Goal: Transaction & Acquisition: Purchase product/service

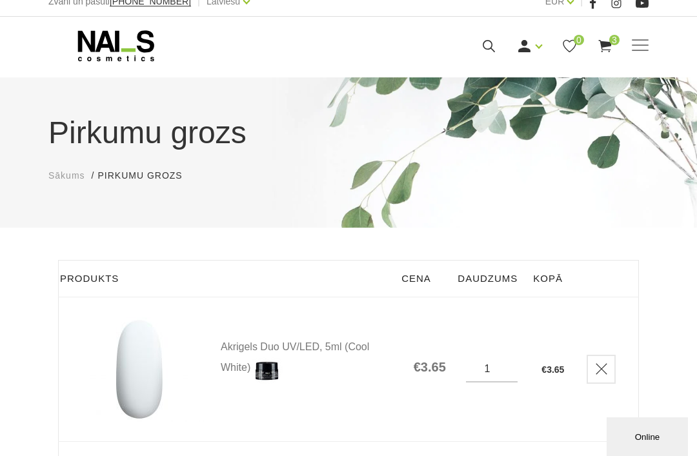
click at [639, 46] on span at bounding box center [640, 45] width 17 height 1
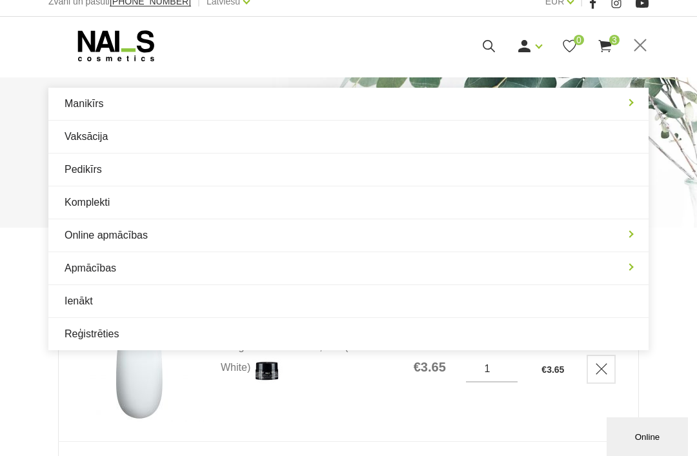
click at [432, 115] on link "Manikīrs" at bounding box center [348, 104] width 600 height 32
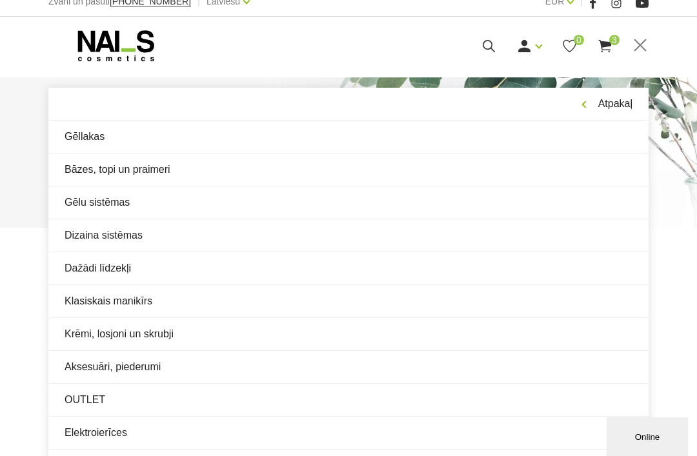
click at [224, 397] on link "OUTLET" at bounding box center [348, 400] width 600 height 32
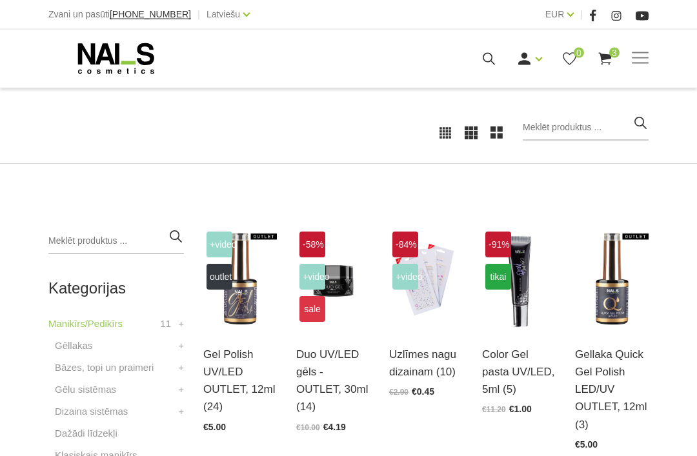
scroll to position [173, 0]
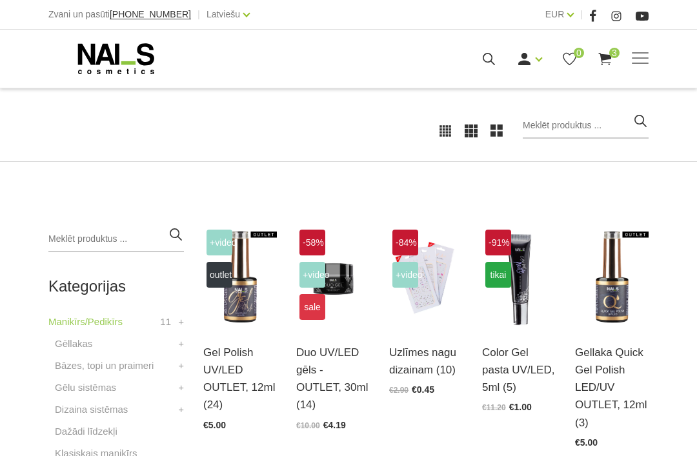
click at [349, 314] on img at bounding box center [333, 276] width 74 height 101
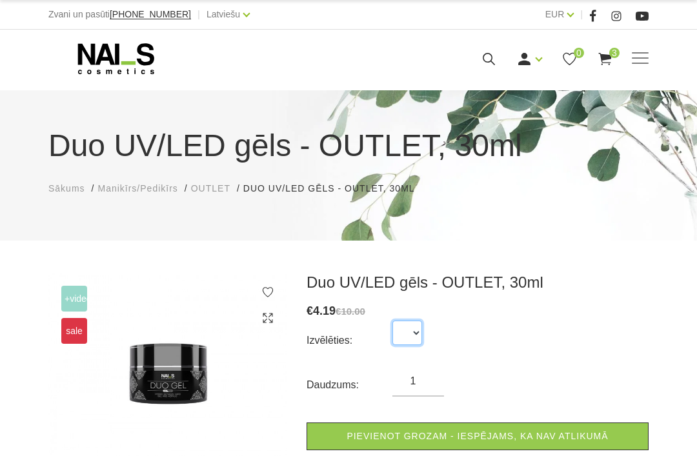
click at [408, 334] on select at bounding box center [407, 333] width 30 height 25
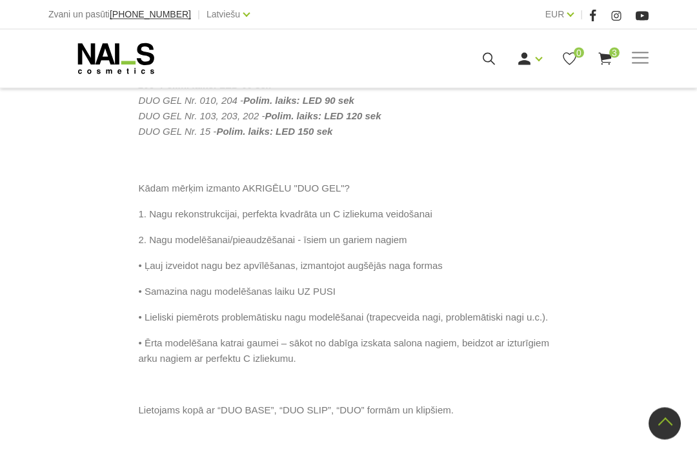
scroll to position [662, 0]
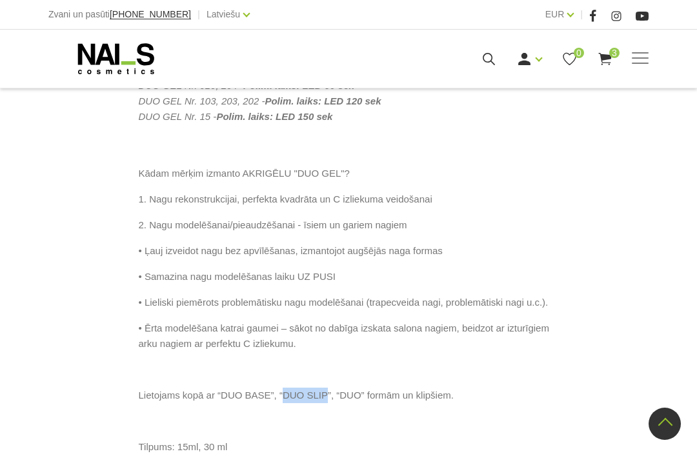
copy p "DUO SLIP"
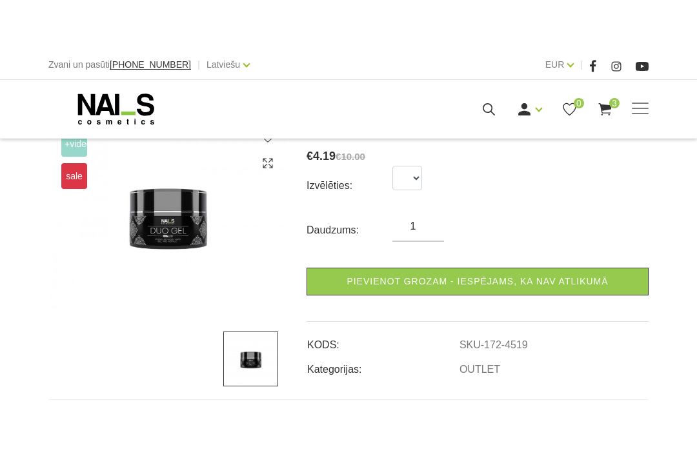
scroll to position [0, 0]
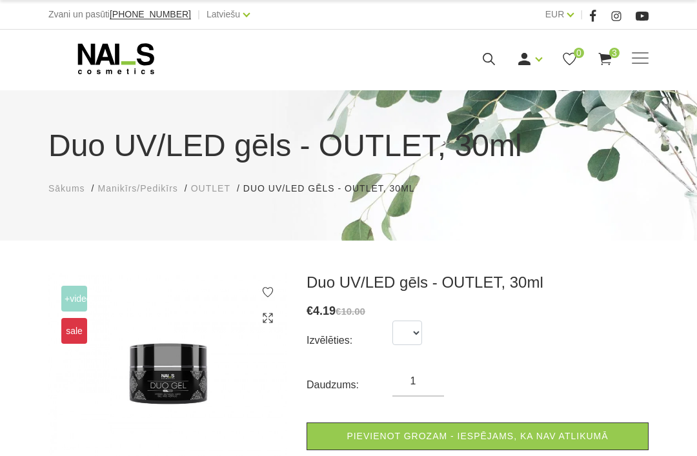
click at [490, 57] on icon at bounding box center [489, 59] width 16 height 16
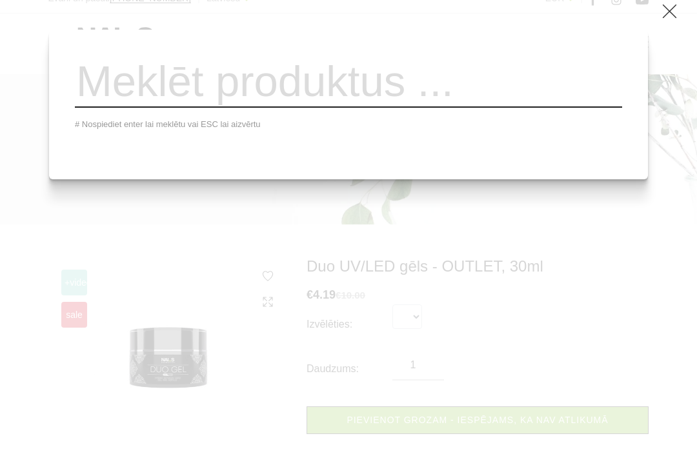
paste input "DUO SLIP"
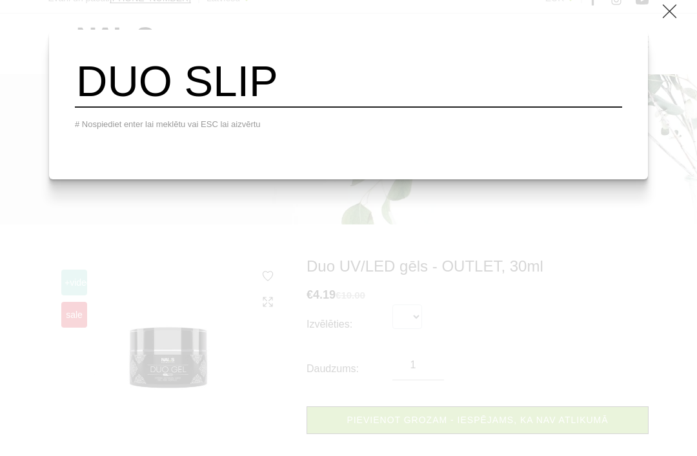
type input "DUO SLIP"
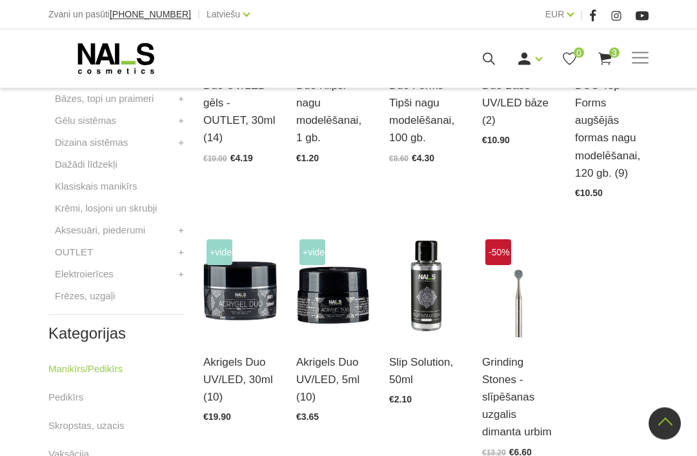
scroll to position [463, 0]
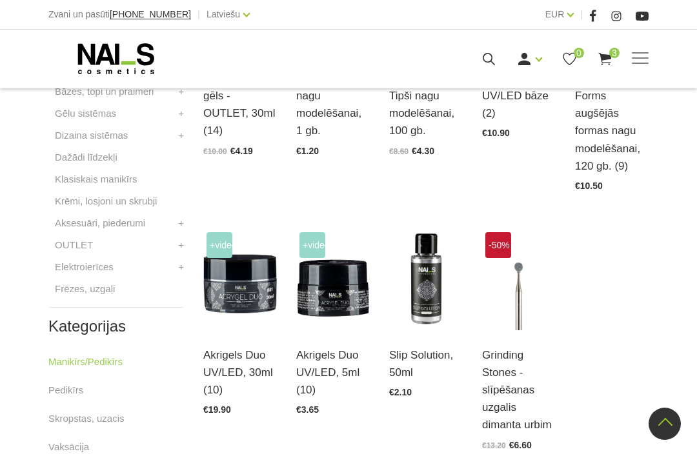
click at [410, 320] on img at bounding box center [426, 279] width 74 height 101
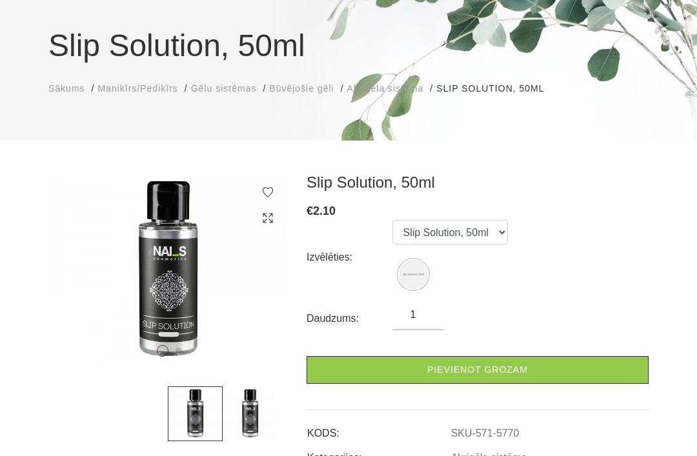
scroll to position [133, 0]
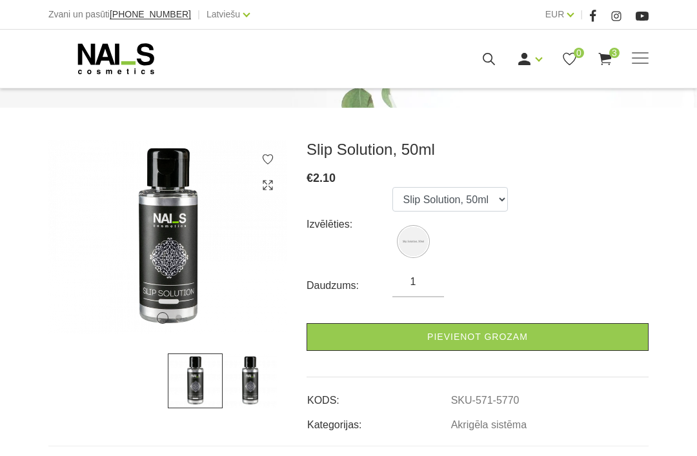
click at [256, 386] on img at bounding box center [250, 381] width 55 height 55
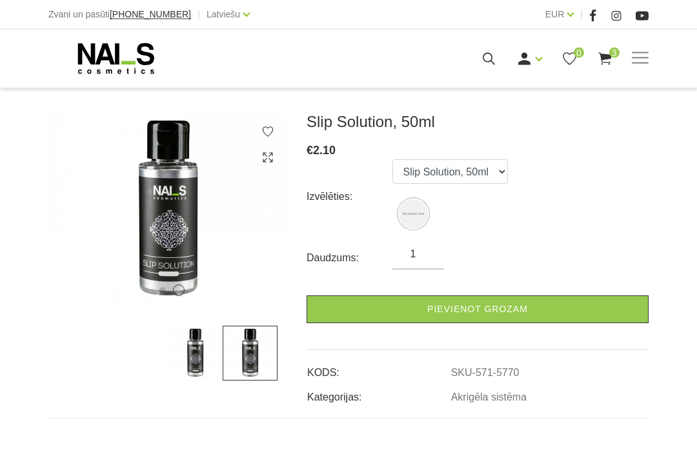
scroll to position [161, 0]
click at [360, 315] on link "Pievienot grozam" at bounding box center [477, 309] width 342 height 28
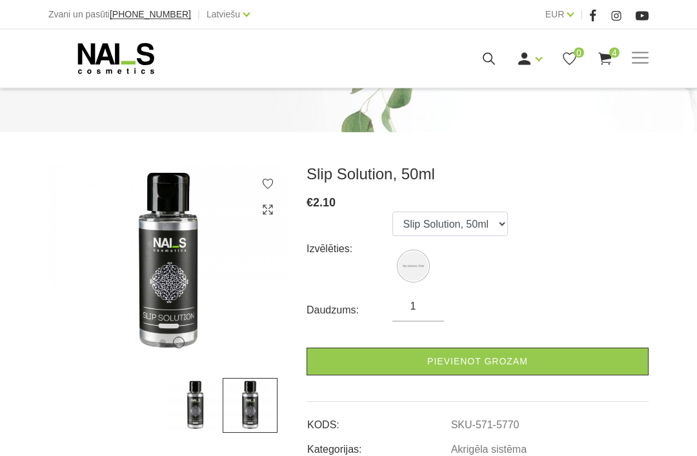
scroll to position [0, 0]
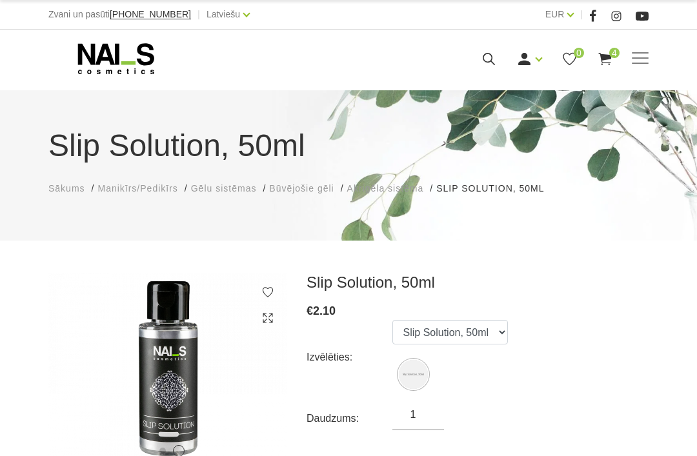
click at [598, 55] on icon at bounding box center [605, 59] width 16 height 16
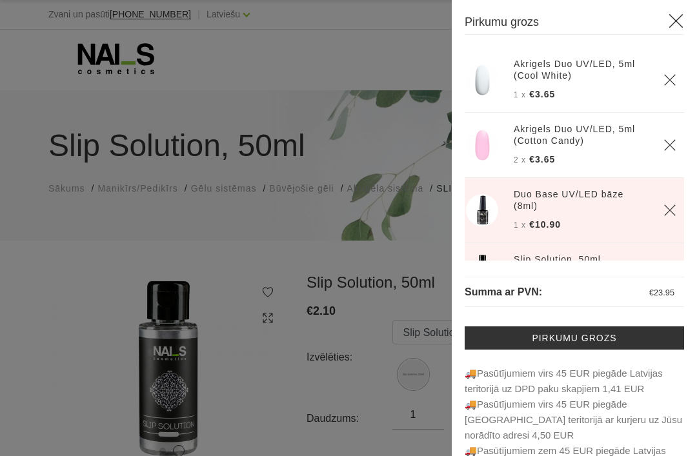
click at [602, 59] on link "Akrigels Duo UV/LED, 5ml (Cool White)" at bounding box center [581, 69] width 134 height 23
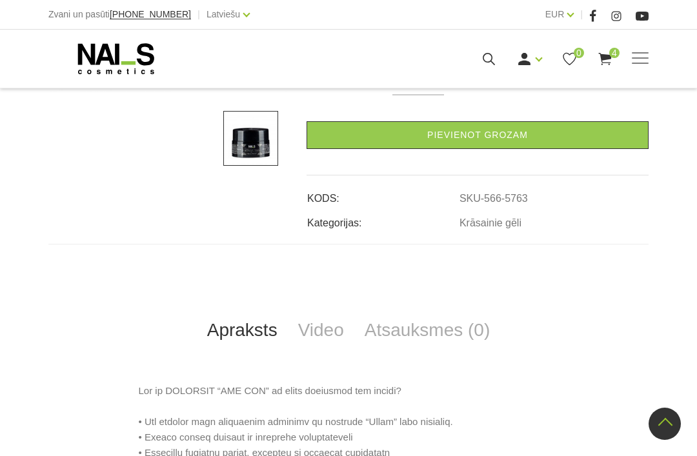
scroll to position [357, 0]
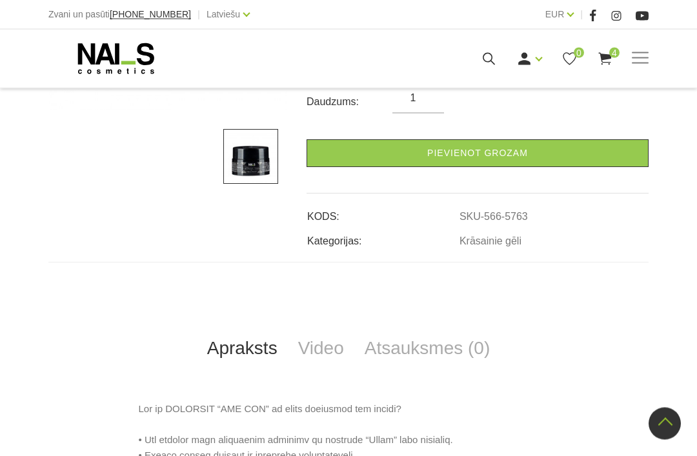
click at [332, 346] on link "Video" at bounding box center [321, 349] width 66 height 43
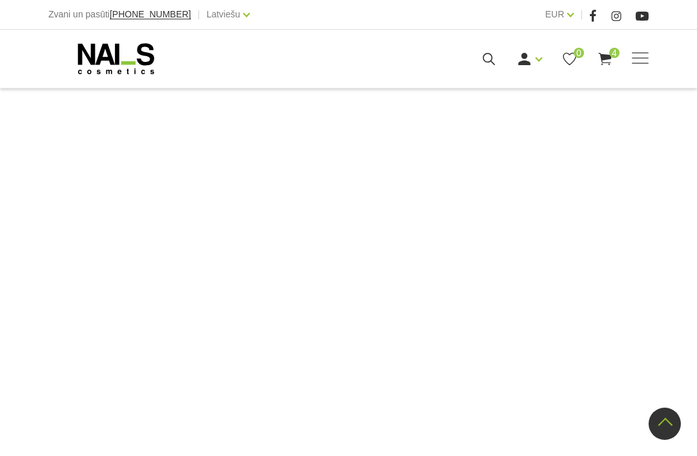
scroll to position [724, 0]
